Goal: Transaction & Acquisition: Book appointment/travel/reservation

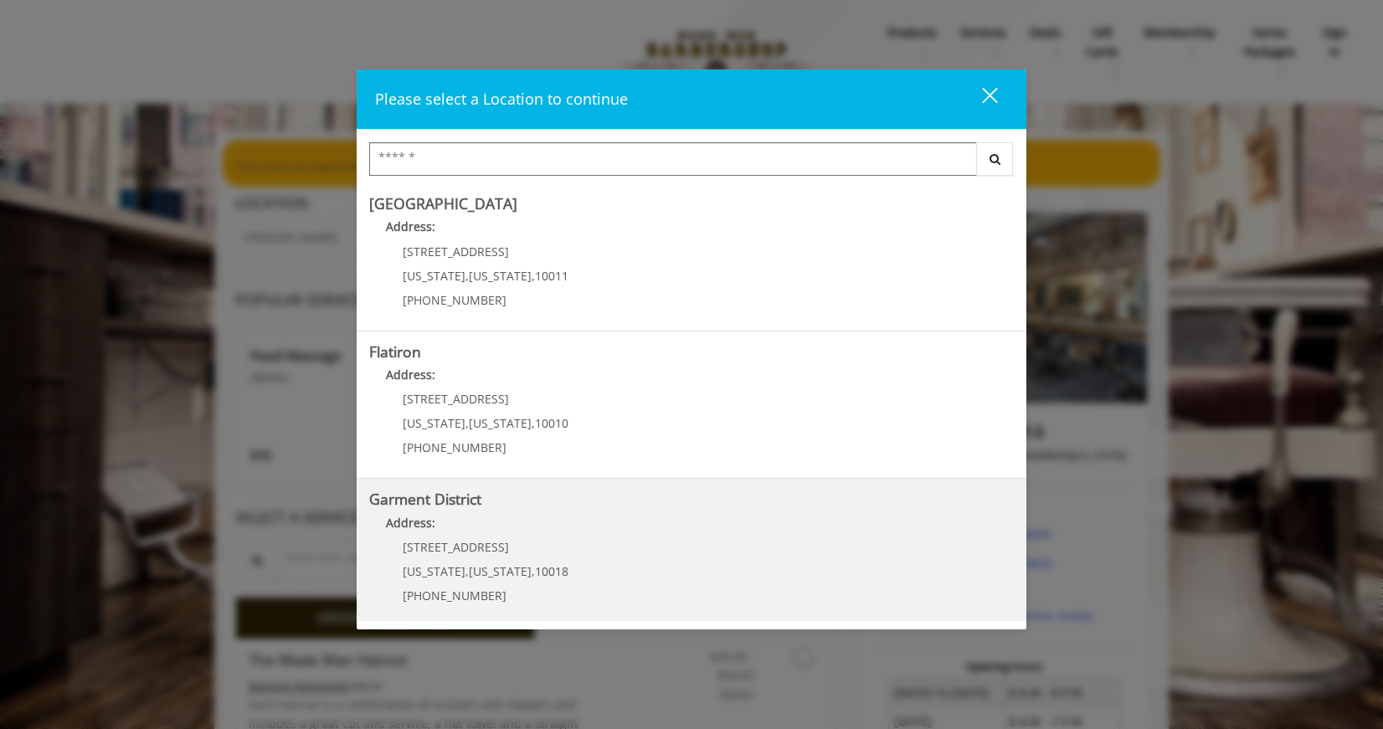
scroll to position [301, 0]
click at [667, 541] on District "Garment District Address: [STREET_ADDRESS][US_STATE][US_STATE] (212) 997-4247" at bounding box center [691, 547] width 645 height 122
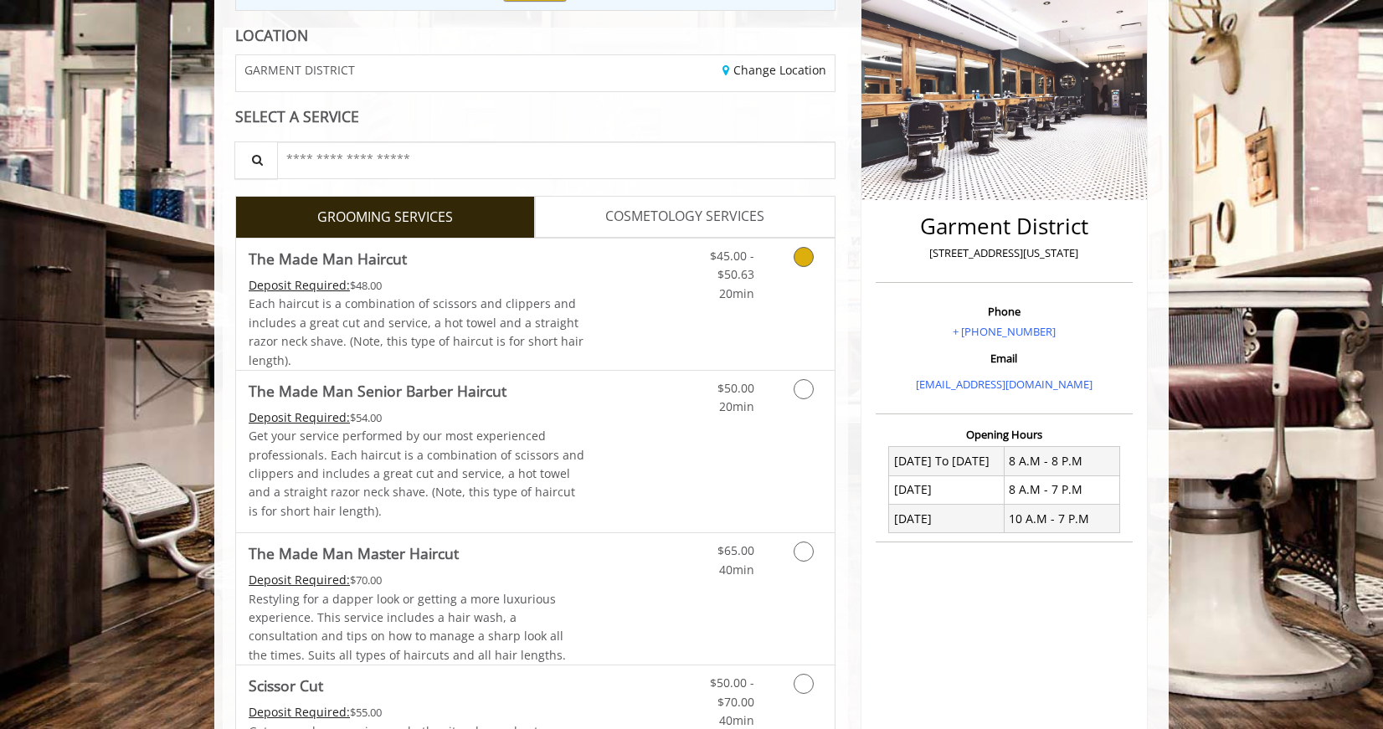
click at [667, 315] on link "Discounted Price" at bounding box center [635, 304] width 100 height 131
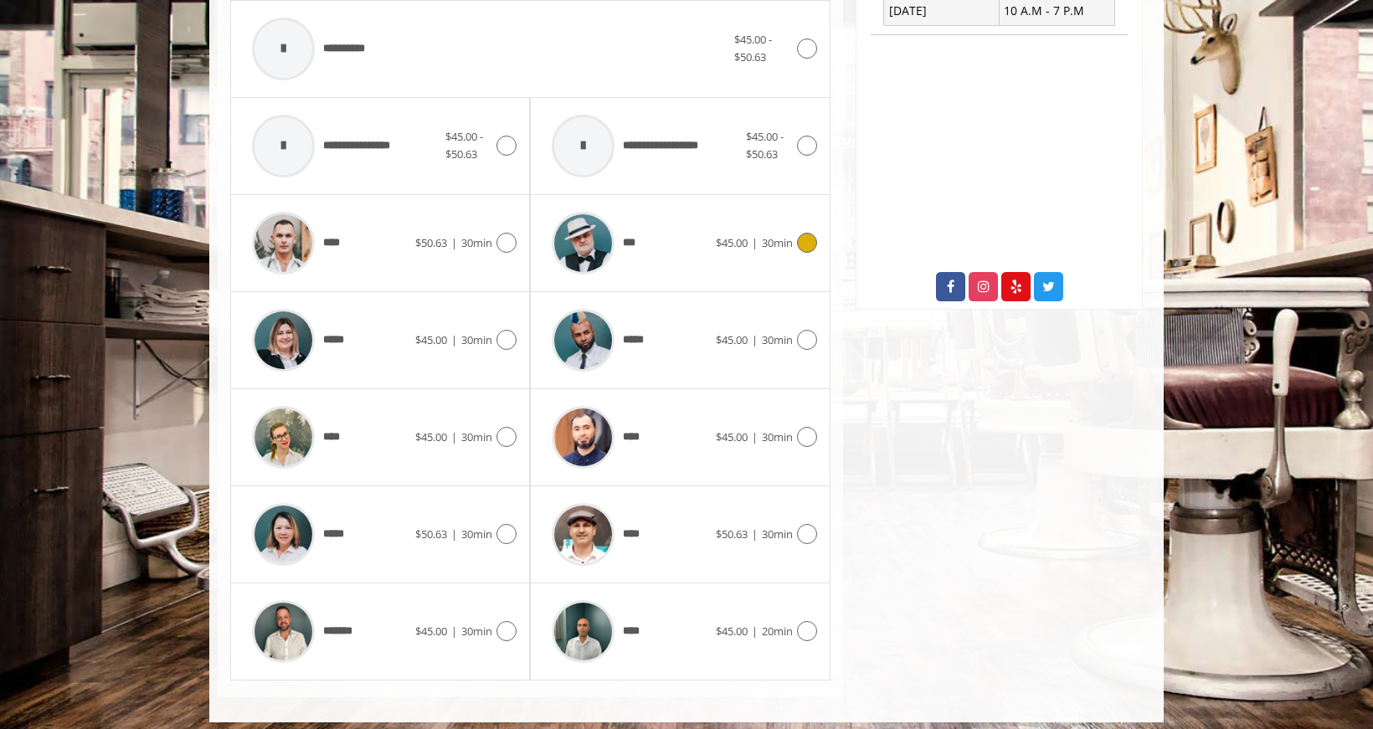
scroll to position [744, 0]
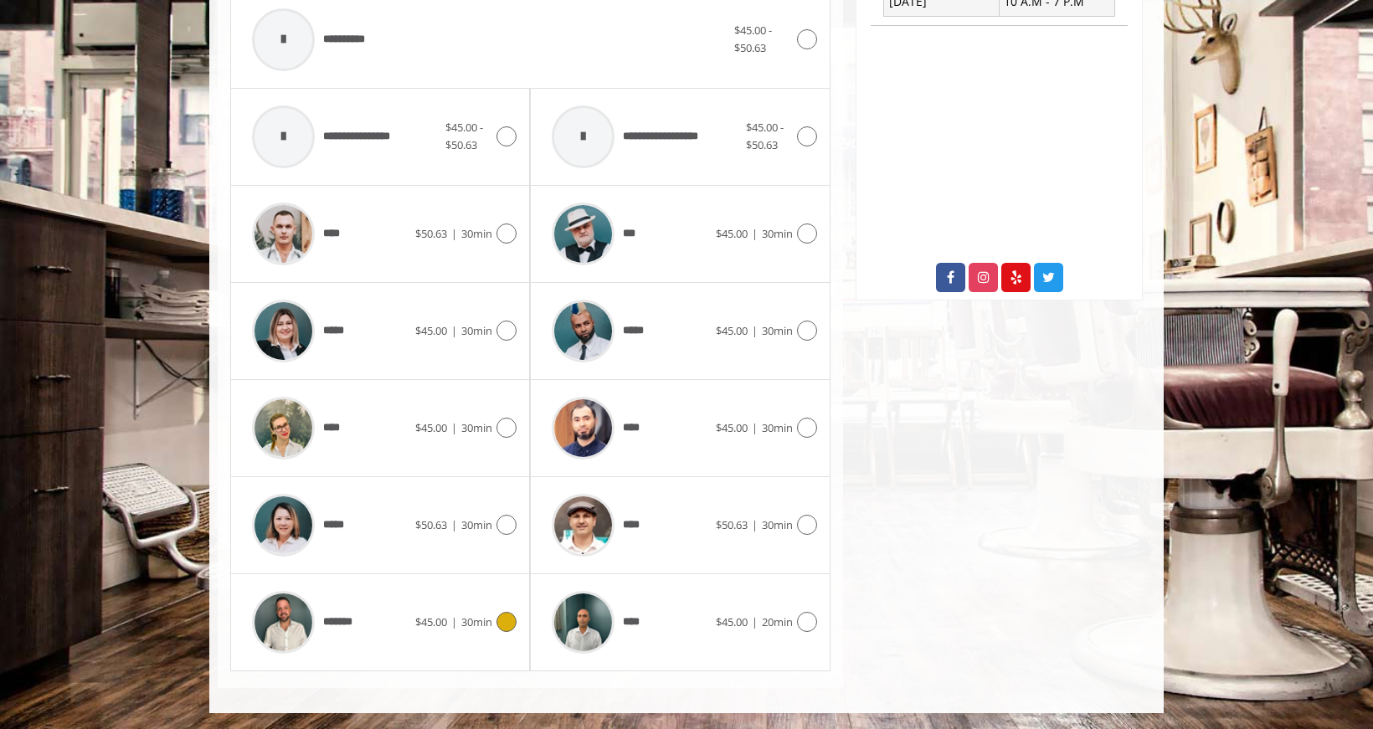
click at [398, 605] on div "*******" at bounding box center [330, 623] width 172 height 80
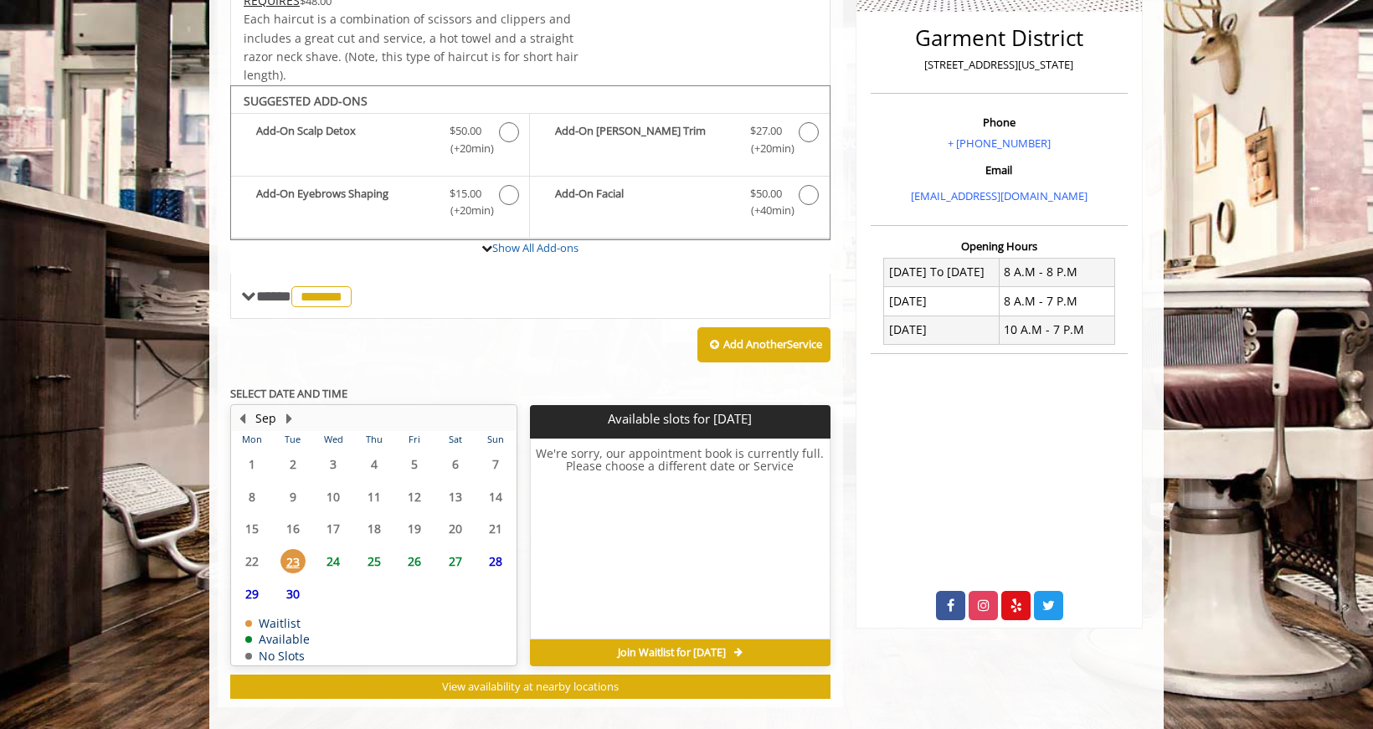
scroll to position [434, 0]
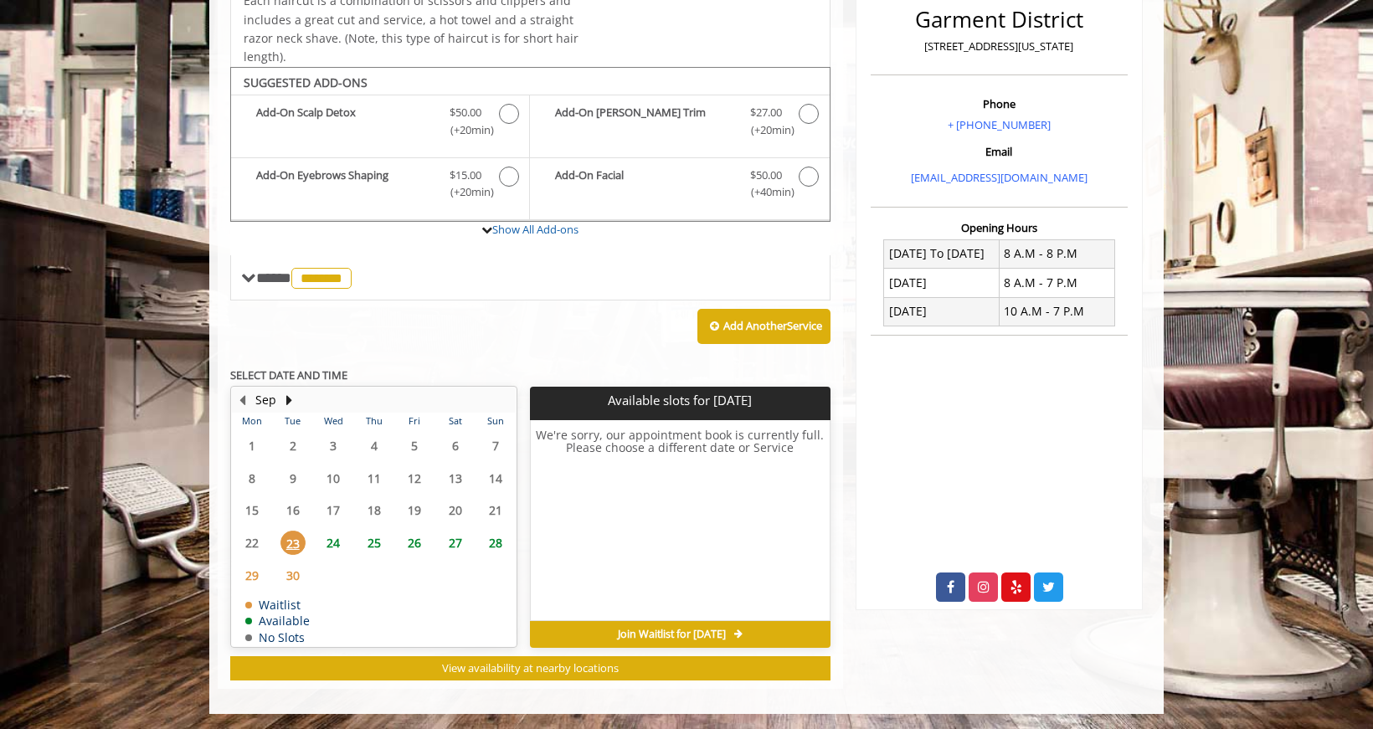
click at [337, 540] on span "24" at bounding box center [333, 543] width 25 height 24
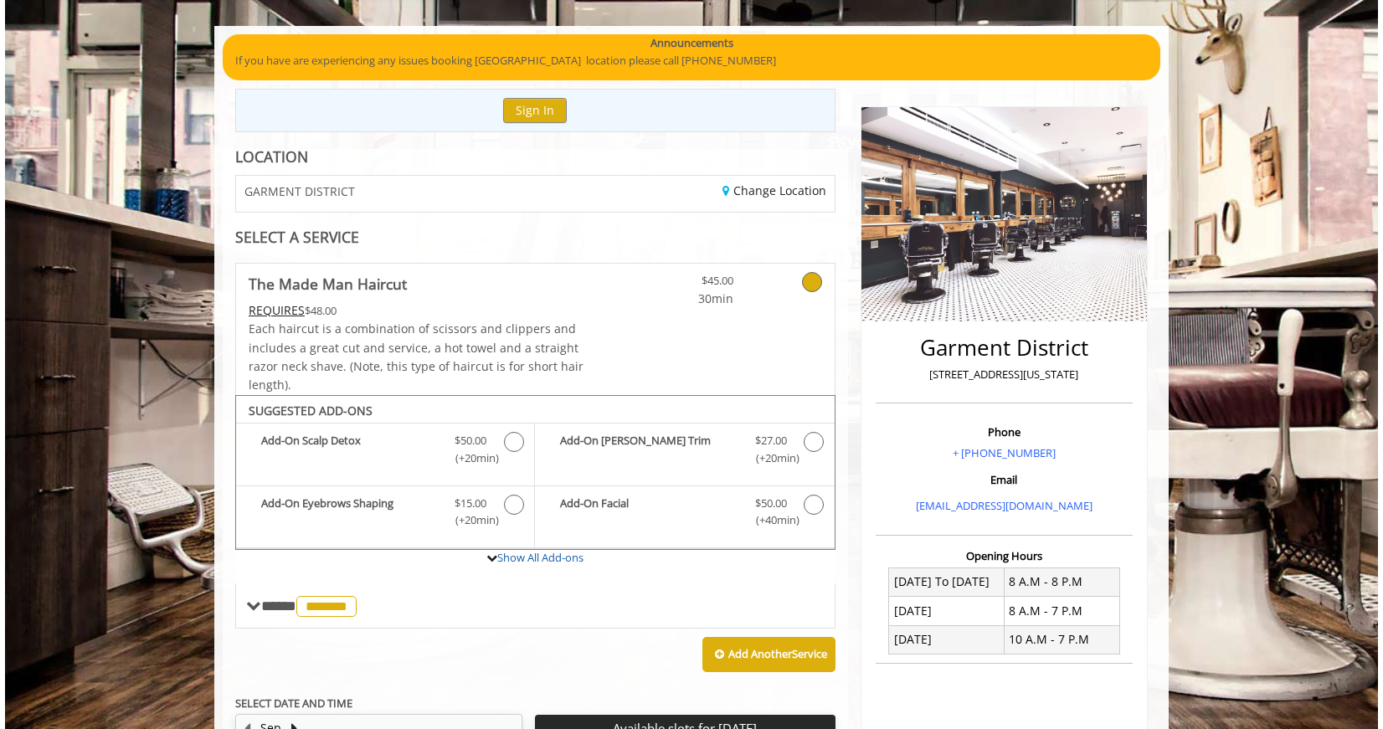
scroll to position [93, 0]
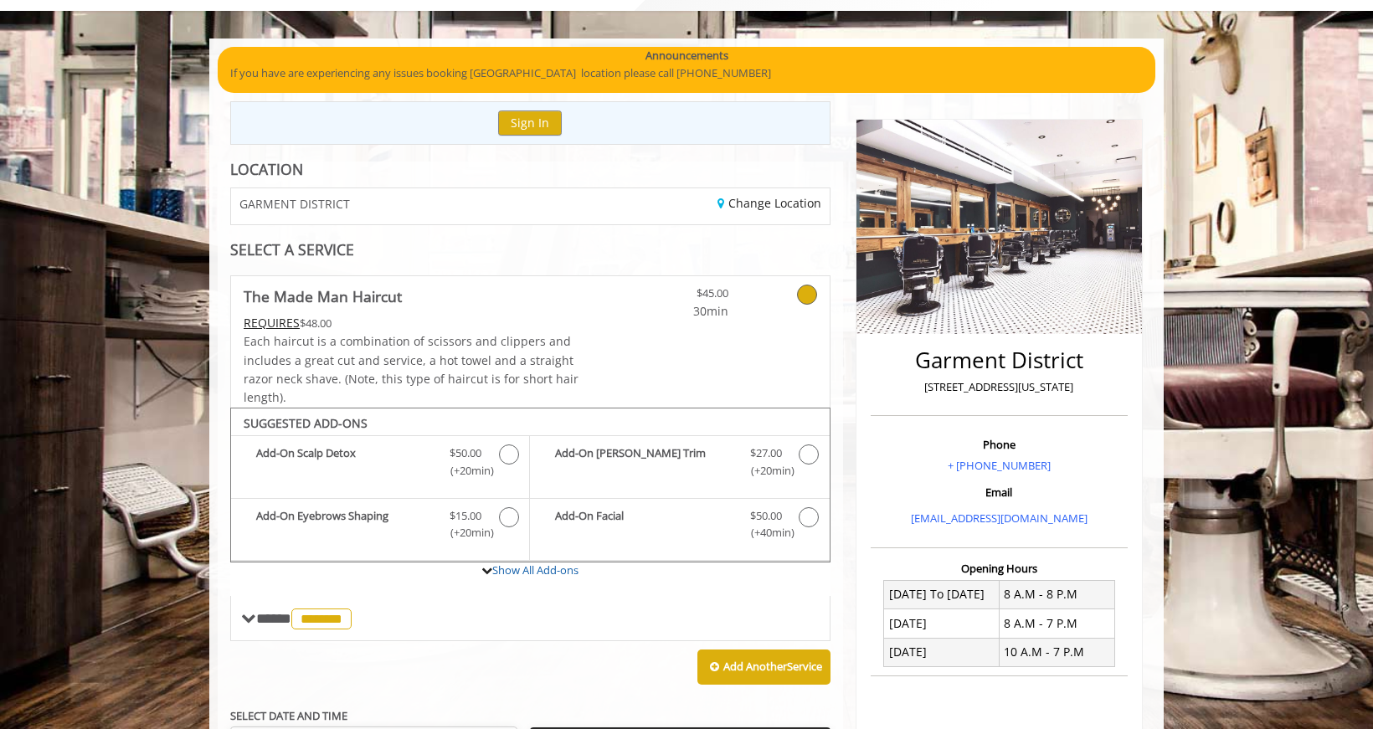
click at [436, 291] on span "The Made Man Haircut" at bounding box center [412, 296] width 337 height 23
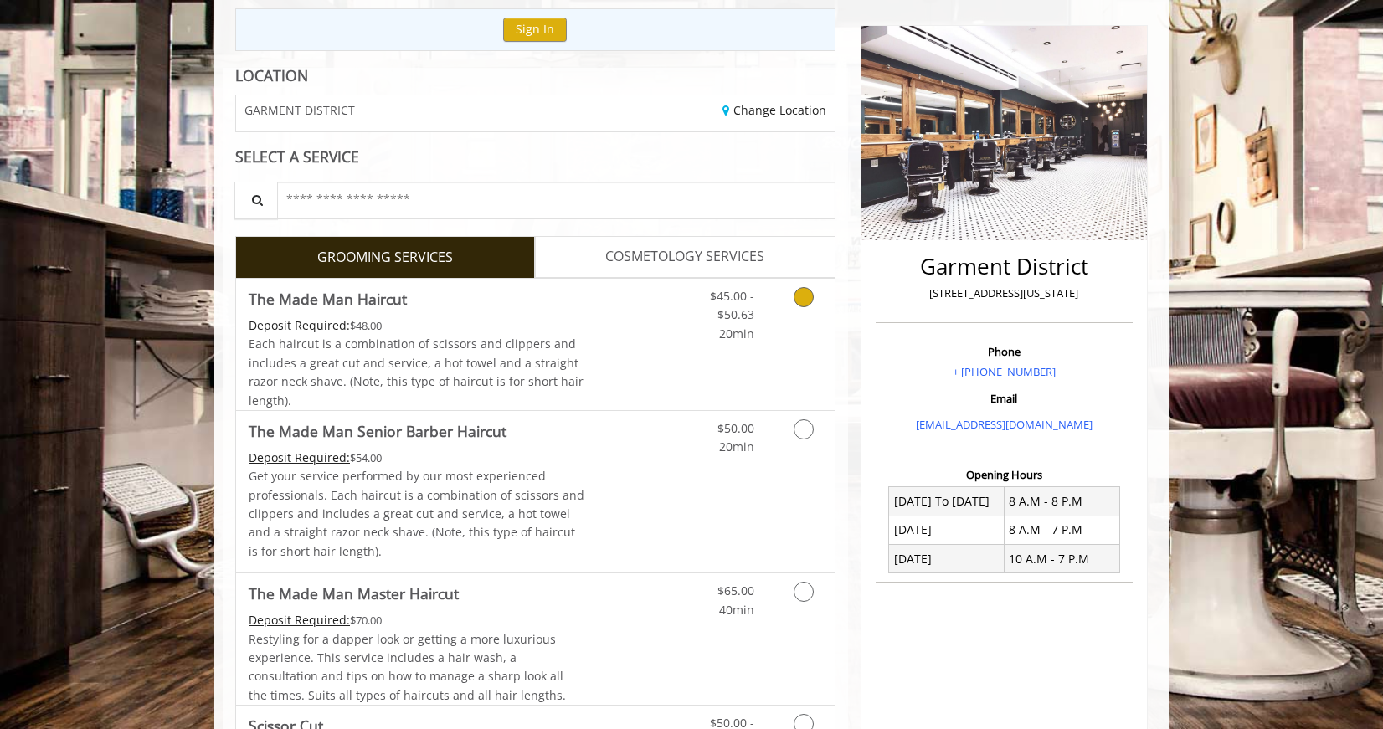
click at [516, 373] on span "Each haircut is a combination of scissors and clippers and includes a great cut…" at bounding box center [416, 372] width 335 height 72
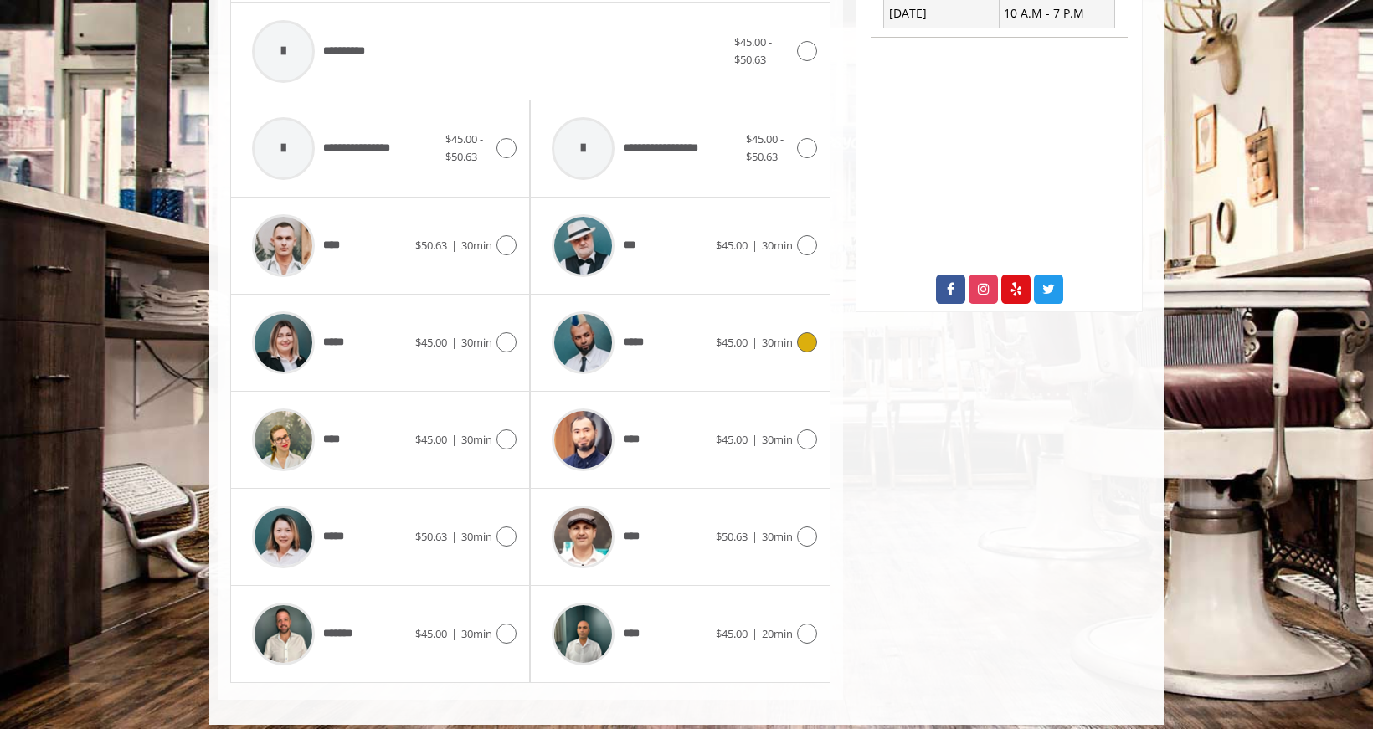
scroll to position [744, 0]
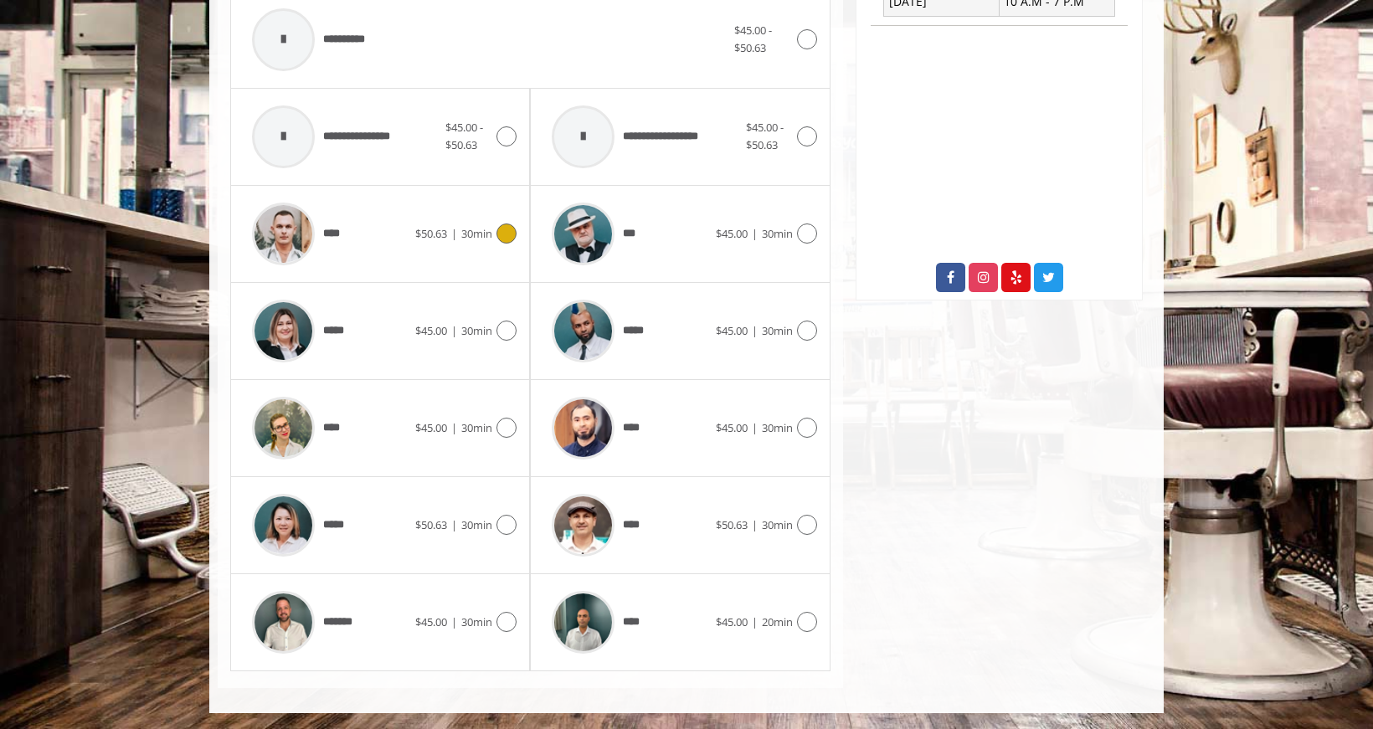
click at [457, 252] on div "**** $50.63 | 30min" at bounding box center [380, 234] width 273 height 80
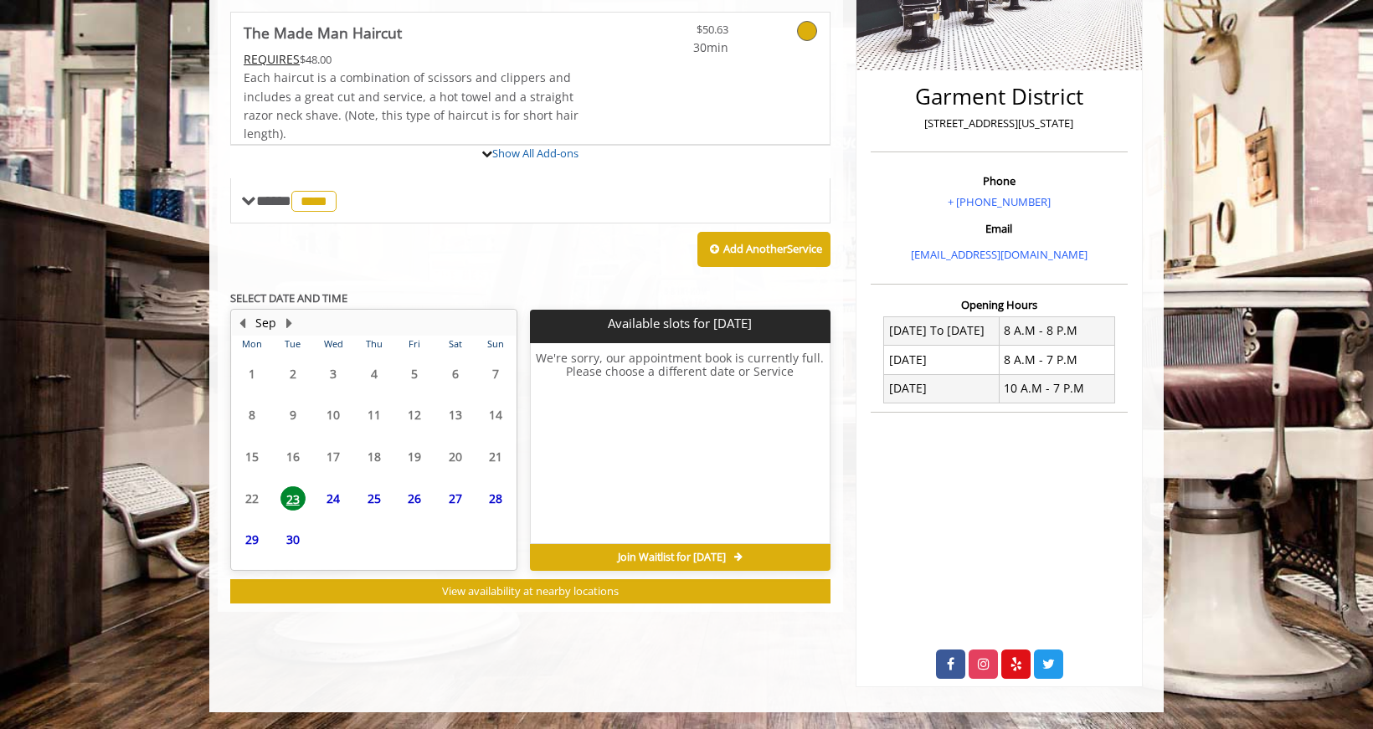
scroll to position [434, 0]
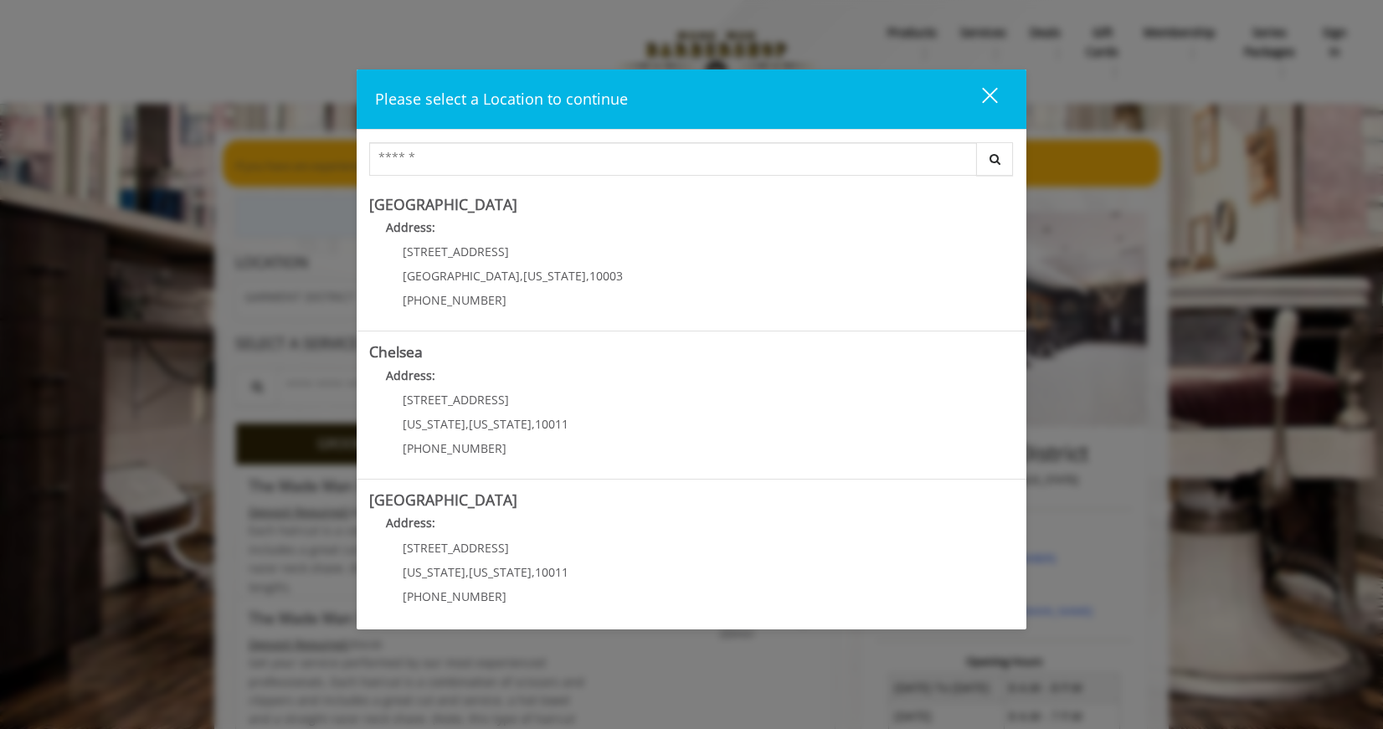
click at [277, 354] on div "Please select a Location to continue close Search Greenwich Village Address: 60…" at bounding box center [691, 364] width 1383 height 729
click at [1005, 104] on button "close" at bounding box center [979, 99] width 57 height 34
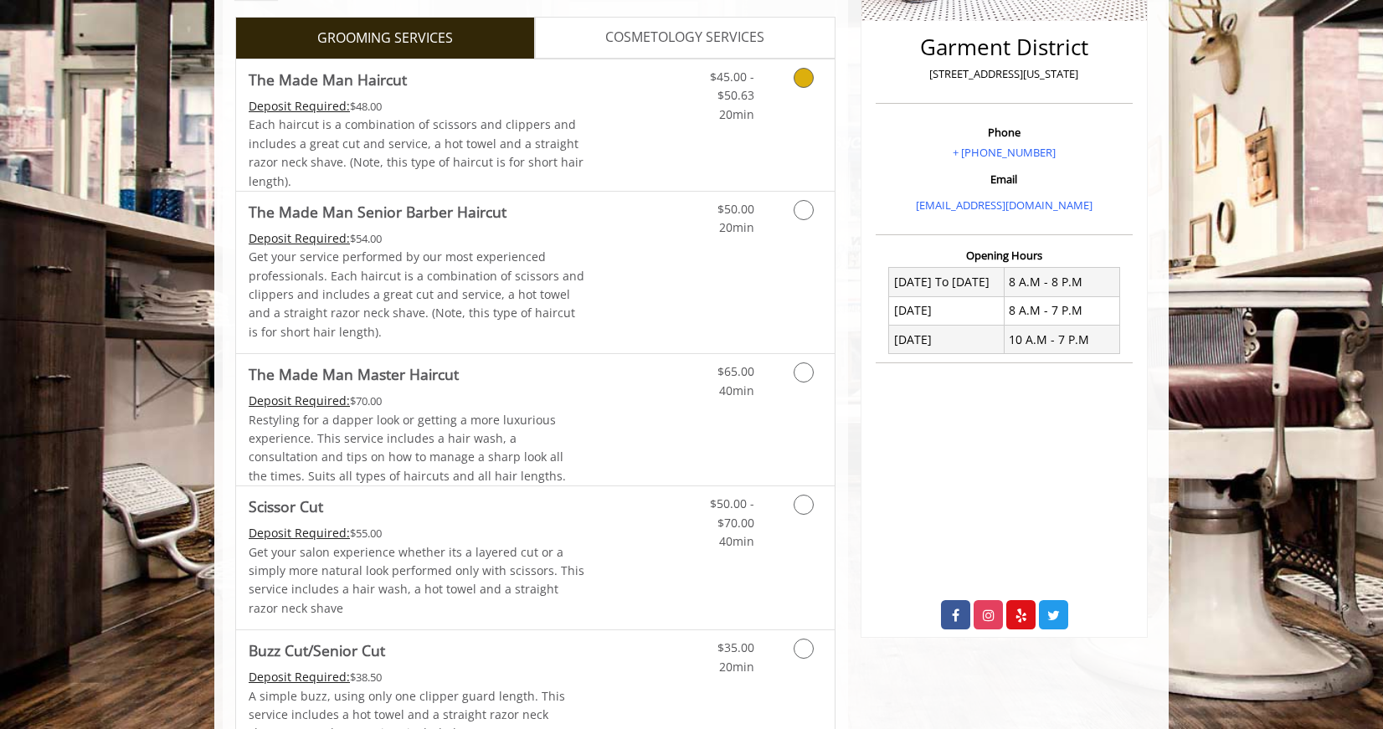
click at [630, 173] on link "Discounted Price" at bounding box center [635, 124] width 100 height 131
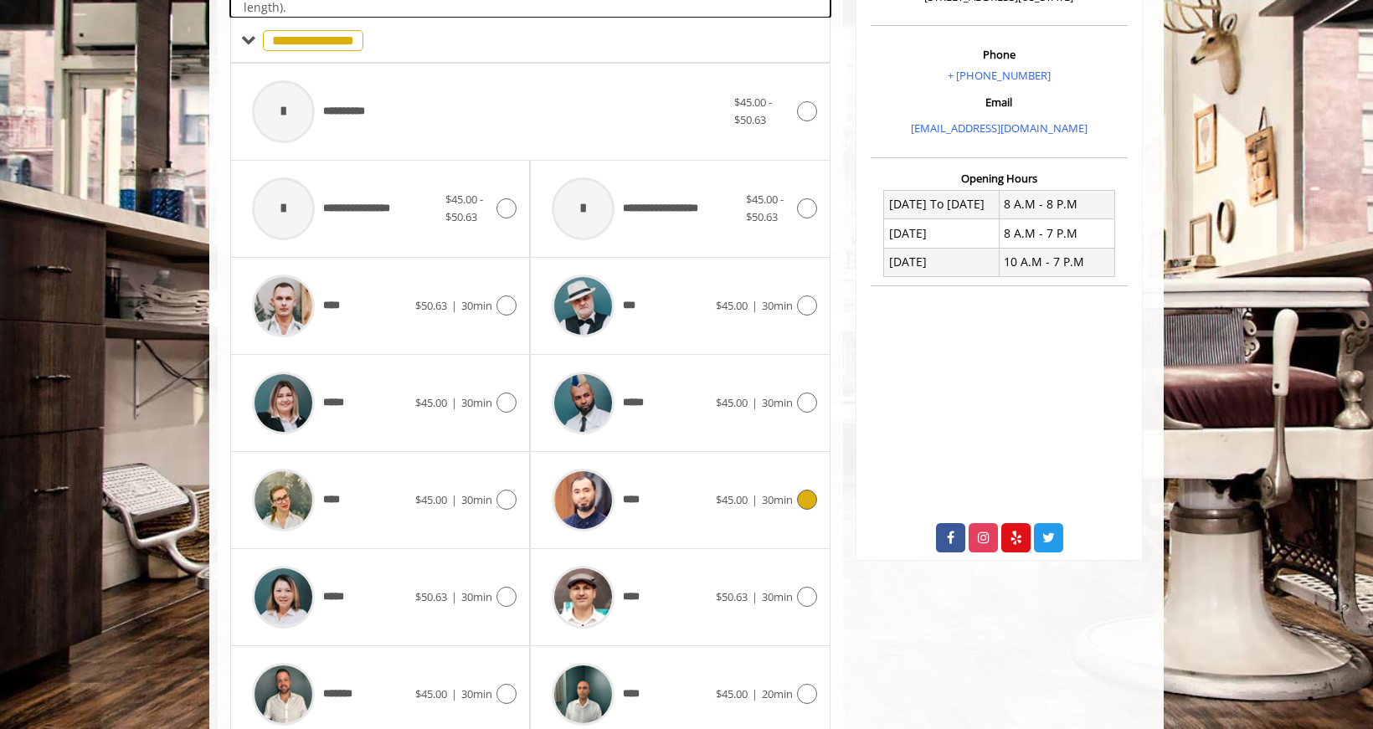
scroll to position [500, 0]
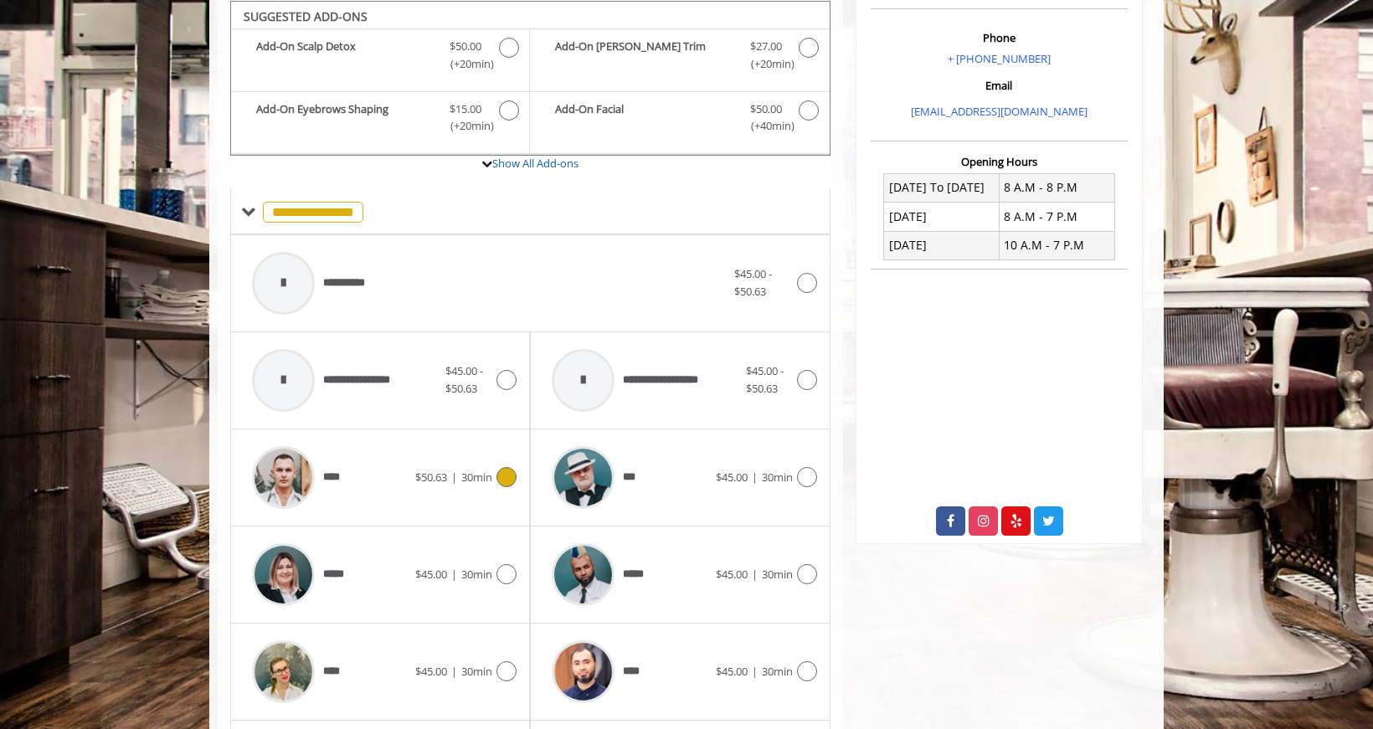
click at [407, 478] on div "****" at bounding box center [330, 478] width 172 height 80
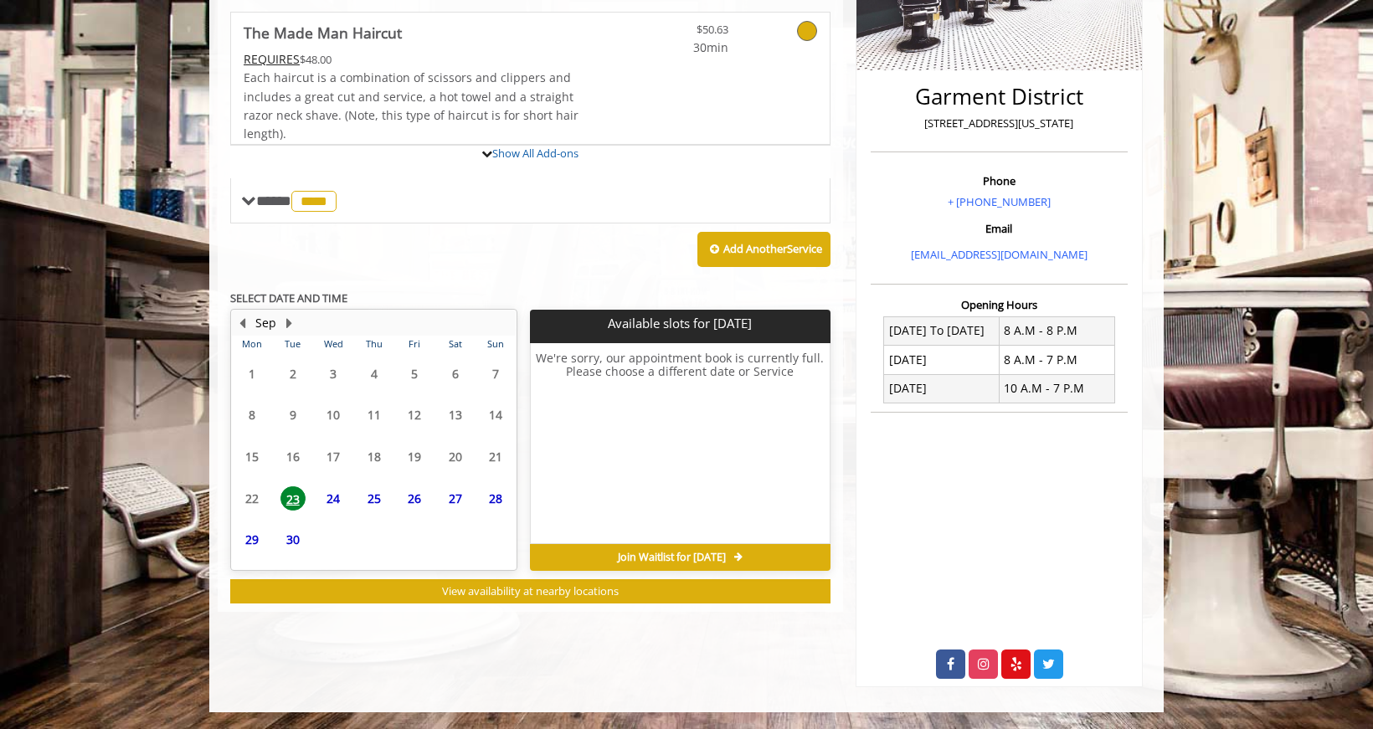
scroll to position [434, 0]
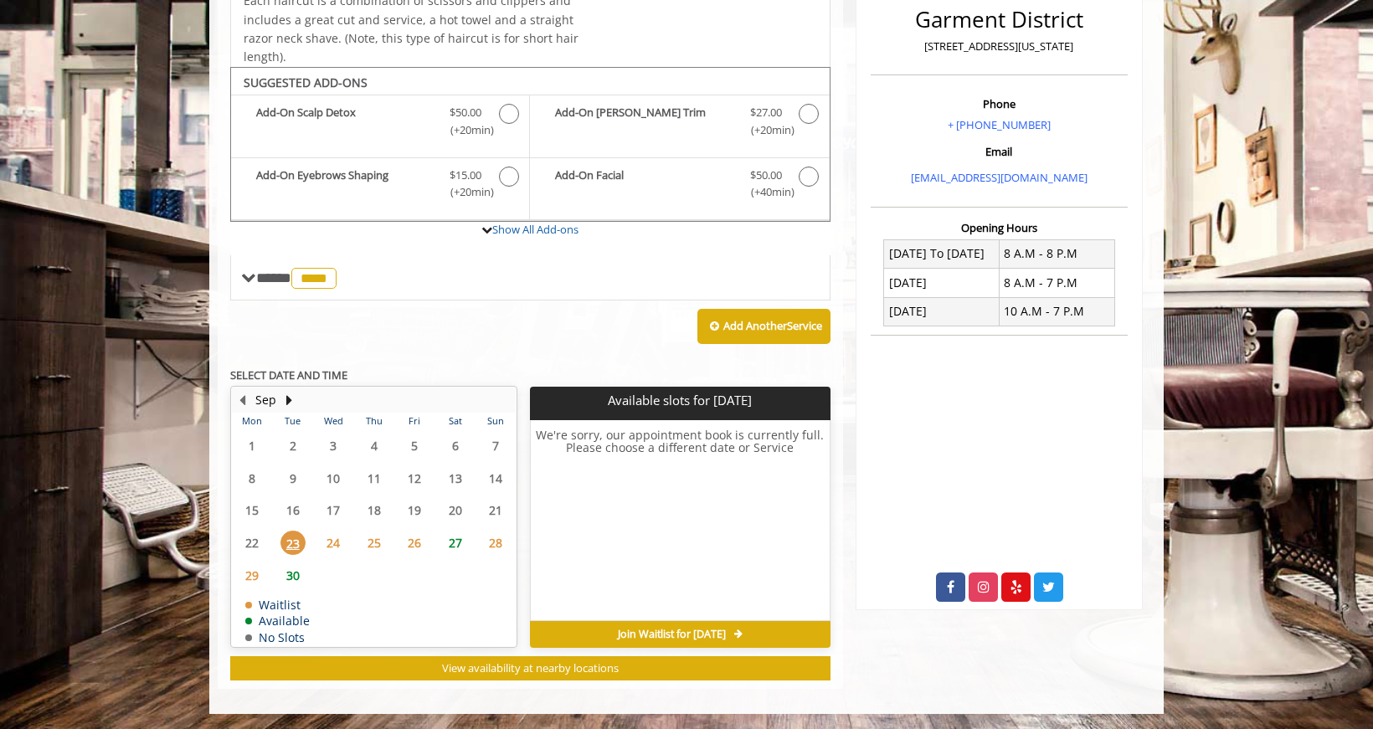
click at [297, 546] on span "23" at bounding box center [293, 543] width 25 height 24
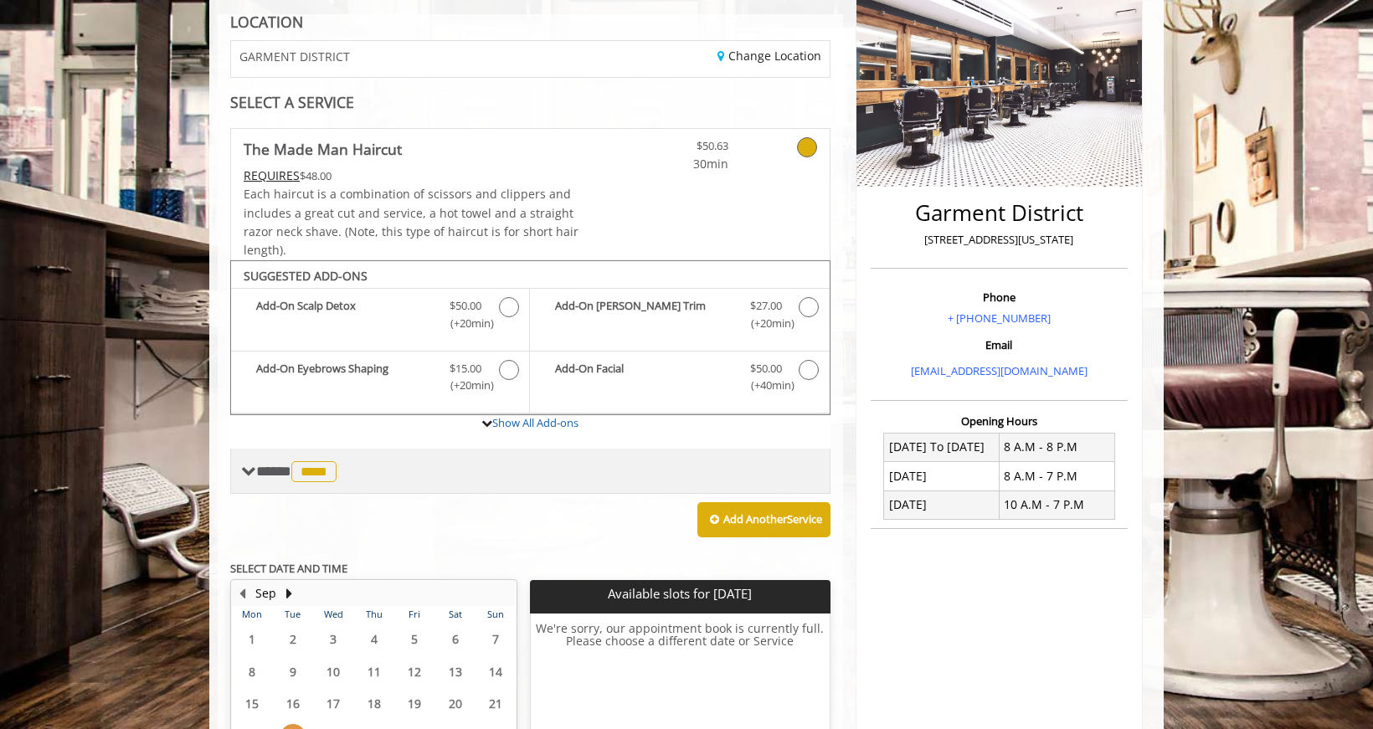
click at [358, 461] on div "**** **** ********" at bounding box center [530, 471] width 600 height 45
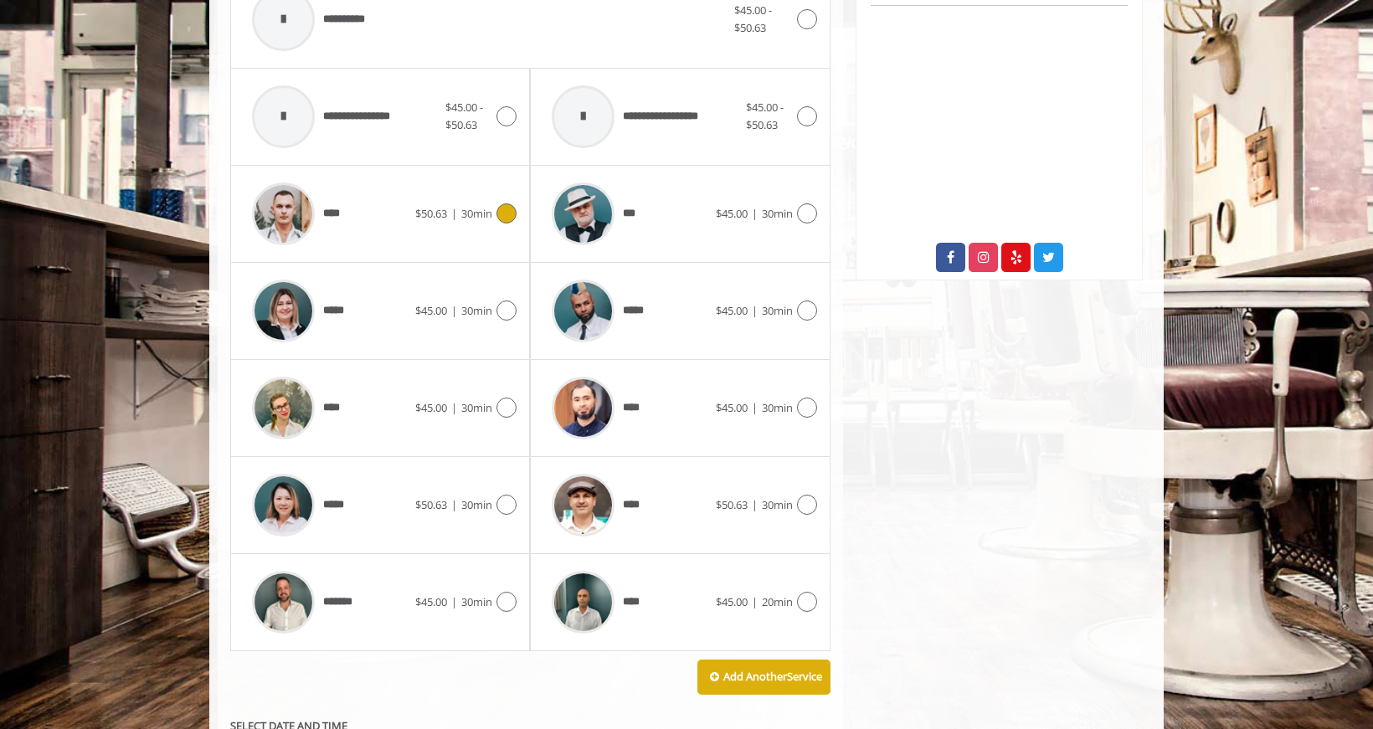
scroll to position [795, 0]
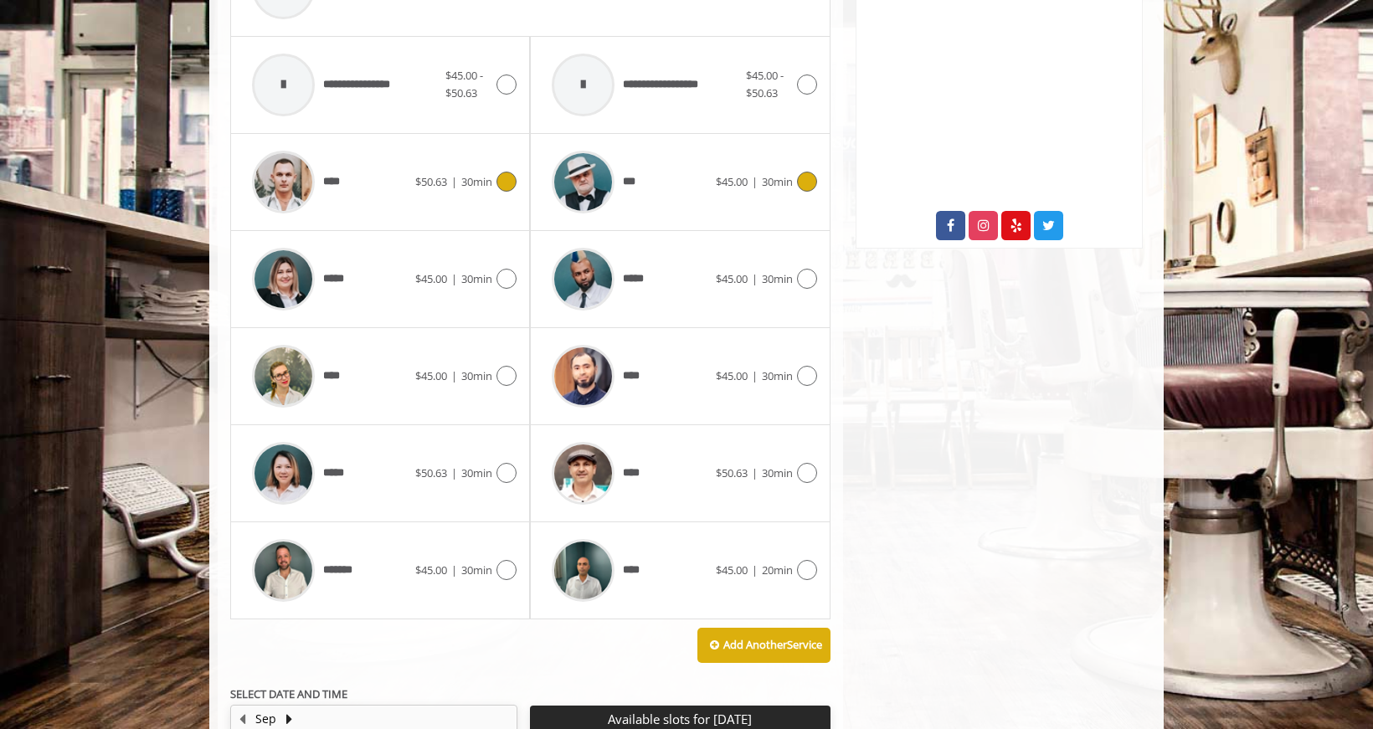
click at [621, 195] on div at bounding box center [583, 182] width 80 height 80
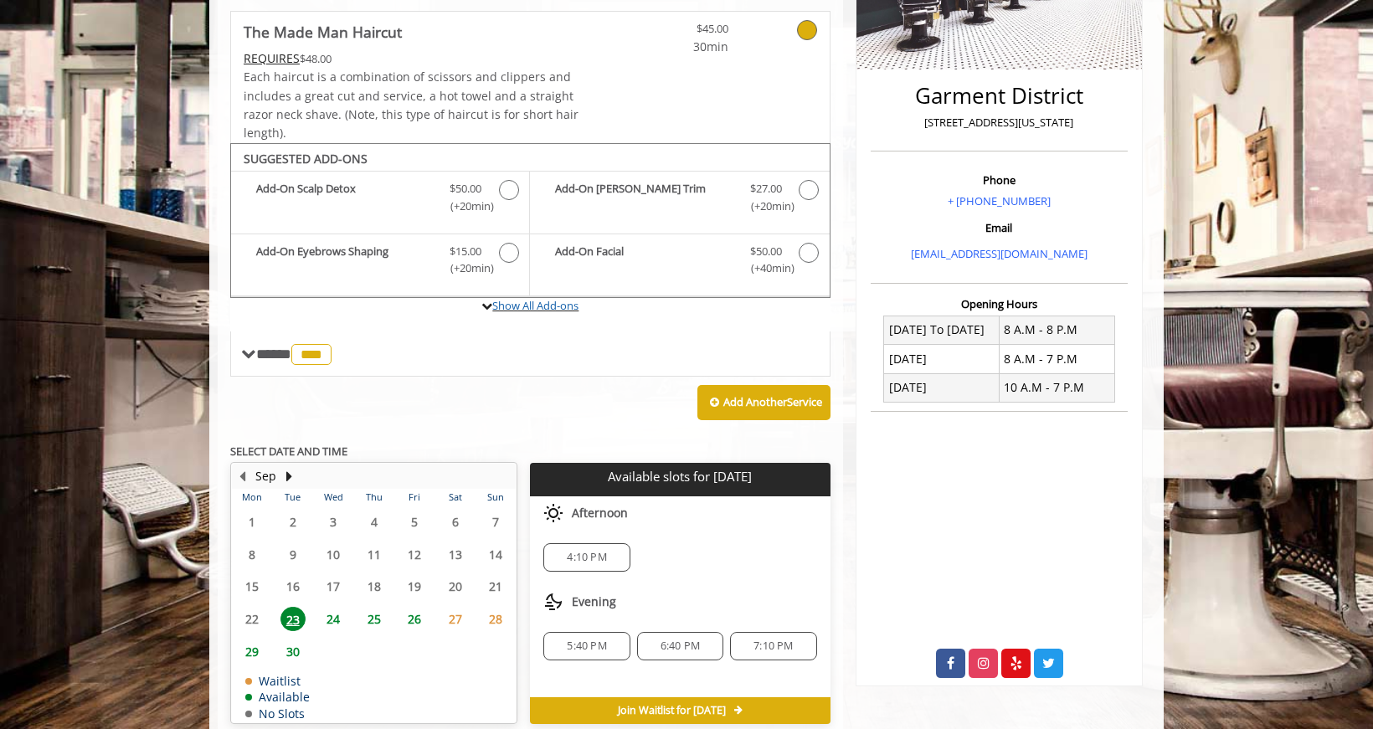
scroll to position [434, 0]
